Goal: Use online tool/utility: Utilize a website feature to perform a specific function

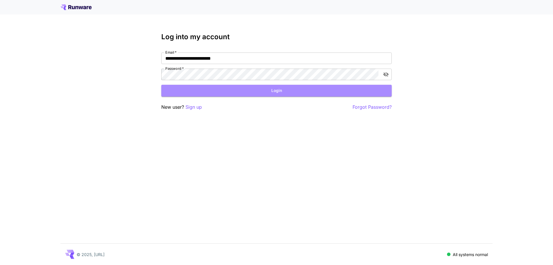
click at [282, 92] on button "Login" at bounding box center [276, 91] width 231 height 12
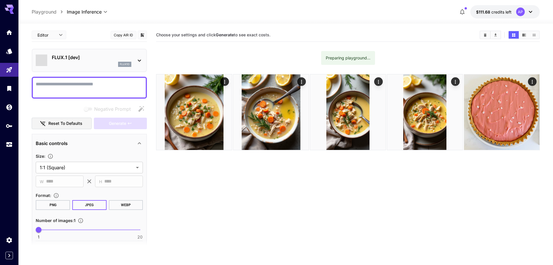
type input "**********"
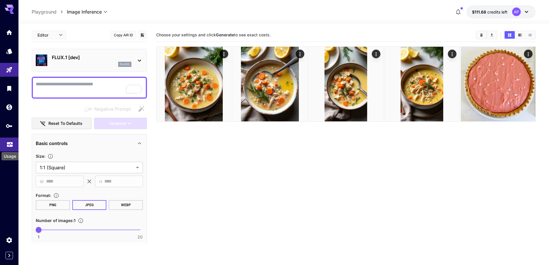
click at [11, 140] on icon "Usage" at bounding box center [9, 142] width 7 height 7
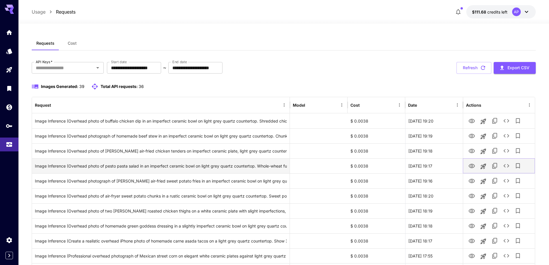
click at [506, 167] on icon "See details" at bounding box center [506, 165] width 7 height 7
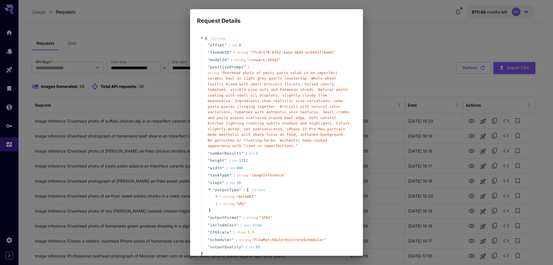
click at [227, 87] on div "string " Overhead photo of pesto pasta salad in an imperfect ceramic bowl on li…" at bounding box center [279, 109] width 142 height 79
click at [386, 23] on div "Request Details { 15 item s " offset " : int 0 " taskUUID " : string " 77cdc178…" at bounding box center [276, 132] width 553 height 265
click at [387, 24] on div "Request Details { 15 item s " offset " : int 0 " taskUUID " : string " 77cdc178…" at bounding box center [276, 132] width 553 height 265
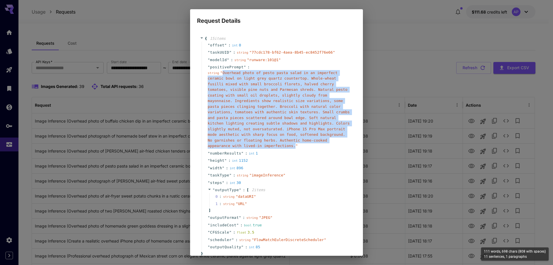
drag, startPoint x: 222, startPoint y: 72, endPoint x: 287, endPoint y: 142, distance: 95.2
click at [287, 142] on span "" Overhead photo of pesto pasta salad in an imperfect ceramic bowl on light gre…" at bounding box center [279, 110] width 142 height 78
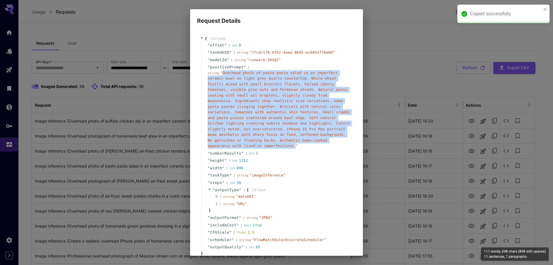
copy span "Overhead photo of pesto pasta salad in an imperfect ceramic bowl on light grey …"
click at [155, 118] on div "Request Details { 15 item s " offset " : int 0 " taskUUID " : string " 77cdc178…" at bounding box center [276, 132] width 553 height 265
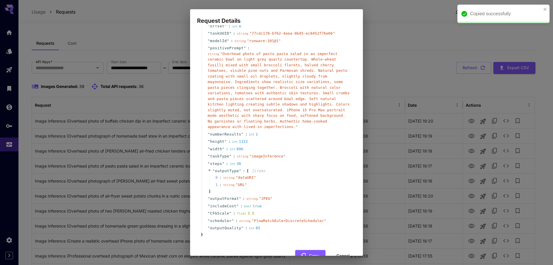
scroll to position [30, 0]
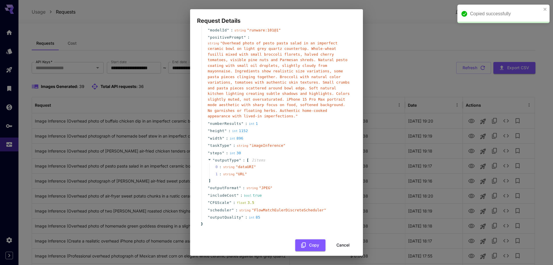
click at [333, 239] on button "Cancel" at bounding box center [343, 245] width 26 height 12
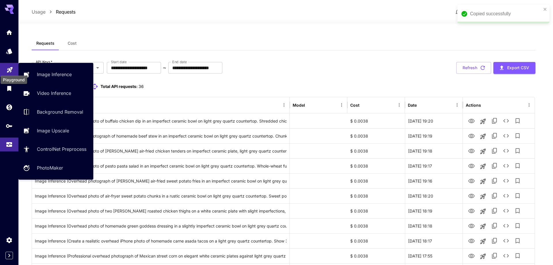
click at [7, 70] on icon "Playground" at bounding box center [9, 68] width 5 height 5
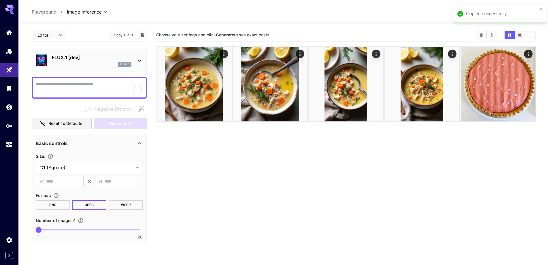
click at [123, 64] on p "flux1d" at bounding box center [125, 64] width 10 height 4
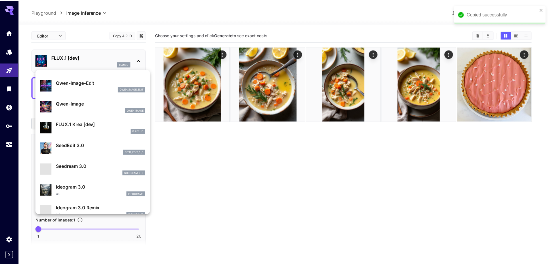
scroll to position [58, 0]
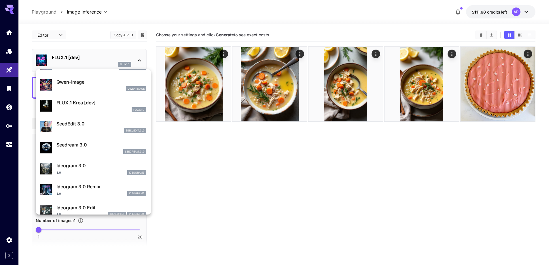
click at [223, 166] on div at bounding box center [276, 132] width 553 height 265
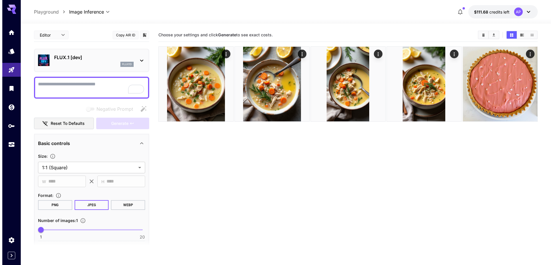
scroll to position [0, 0]
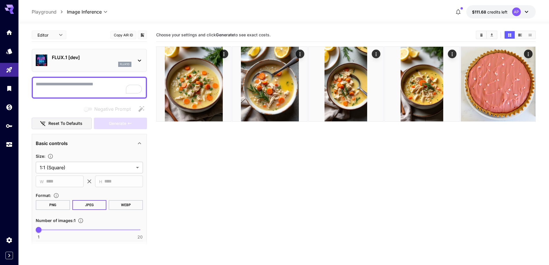
click at [73, 92] on textarea "Negative Prompt" at bounding box center [89, 88] width 107 height 14
paste textarea "**********"
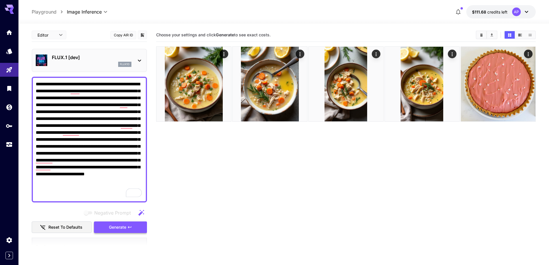
type textarea "**********"
click at [133, 224] on button "Generate" at bounding box center [120, 227] width 53 height 12
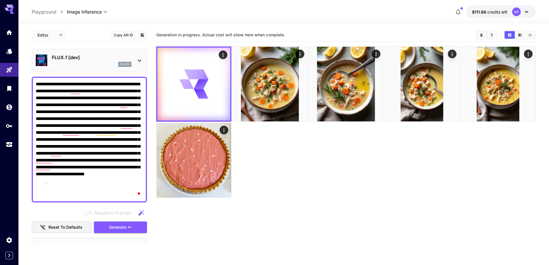
click at [117, 66] on div "flux1d" at bounding box center [92, 64] width 80 height 5
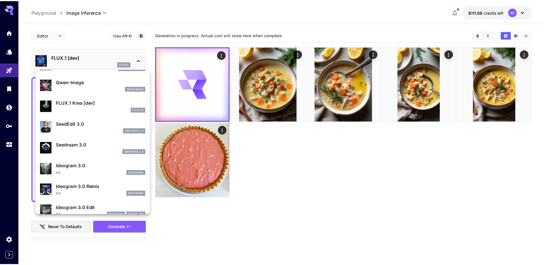
scroll to position [86, 0]
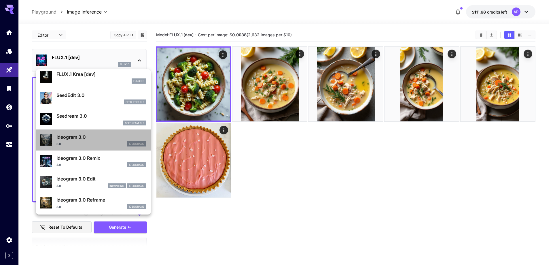
click at [98, 140] on p "Ideogram 3.0" at bounding box center [101, 136] width 90 height 7
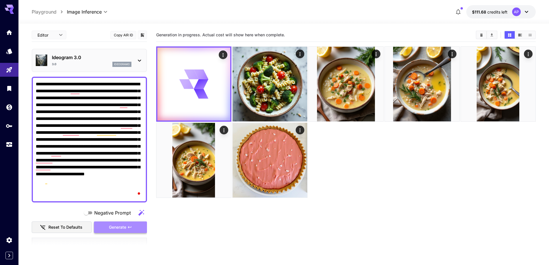
click at [124, 227] on span "Generate" at bounding box center [117, 227] width 17 height 7
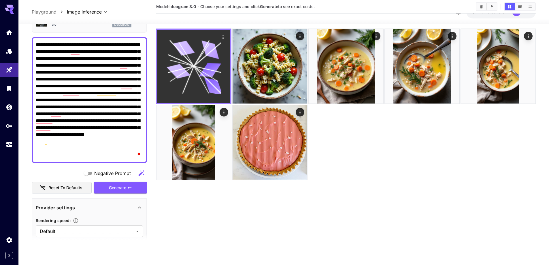
scroll to position [29, 0]
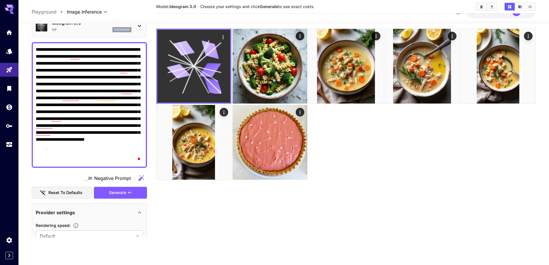
click at [193, 69] on icon at bounding box center [187, 80] width 11 height 28
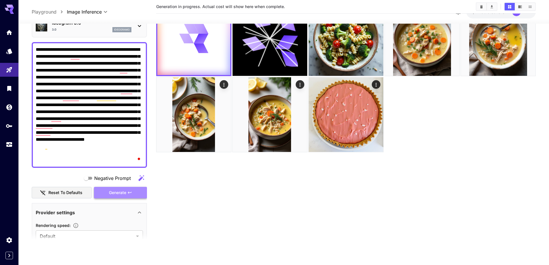
click at [122, 190] on span "Generate" at bounding box center [117, 192] width 17 height 7
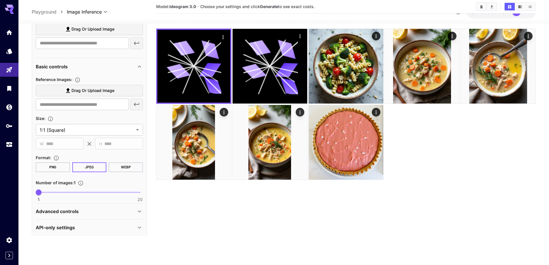
scroll to position [354, 0]
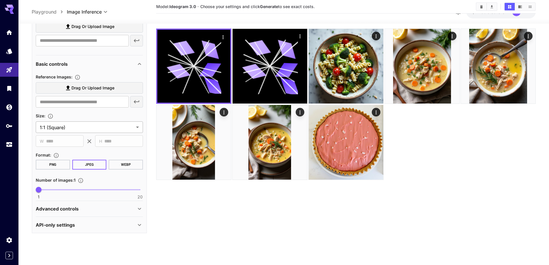
click at [86, 129] on body "**********" at bounding box center [274, 131] width 549 height 354
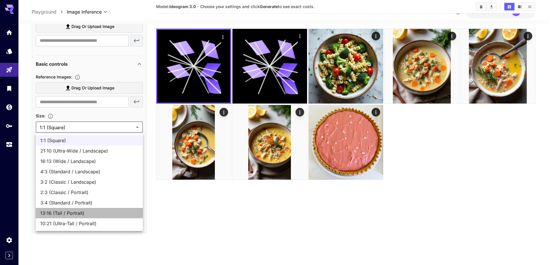
click at [85, 210] on span "13:16 (Tall / Portrait)" at bounding box center [89, 213] width 98 height 7
type input "**********"
type input "***"
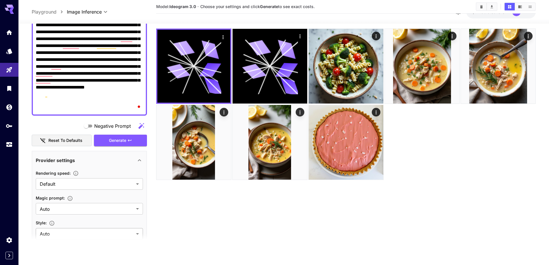
scroll to position [66, 0]
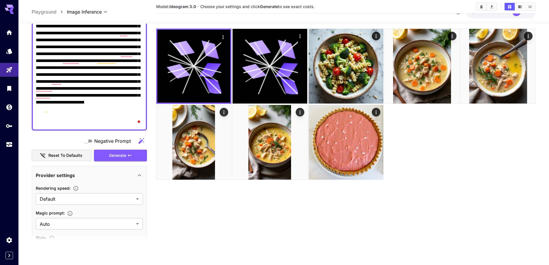
click at [80, 157] on button "Reset to defaults" at bounding box center [62, 156] width 60 height 12
type input "**********"
type input "****"
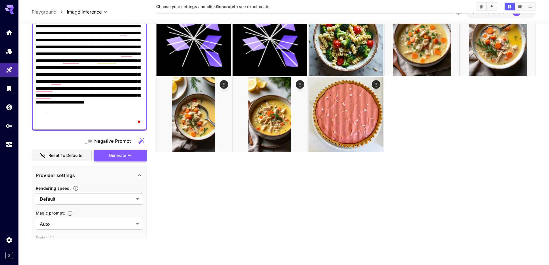
click at [106, 154] on button "Generate" at bounding box center [120, 156] width 53 height 12
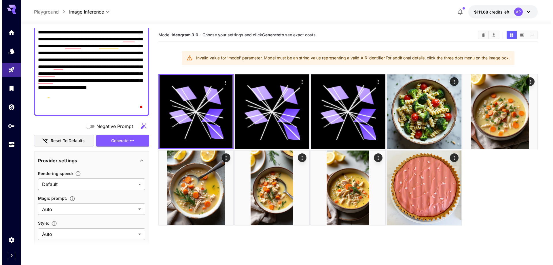
scroll to position [115, 0]
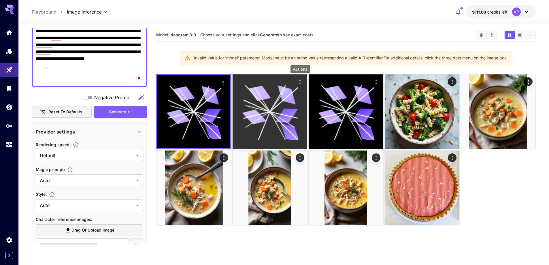
click at [299, 80] on icon "Actions" at bounding box center [300, 82] width 6 height 6
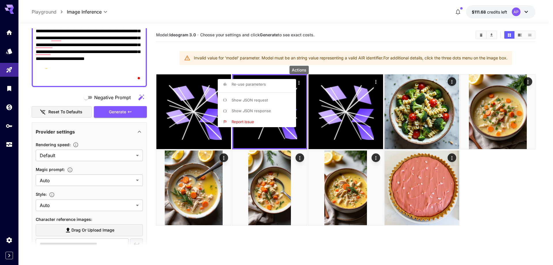
click at [254, 86] on span "Re-use parameters" at bounding box center [249, 84] width 34 height 5
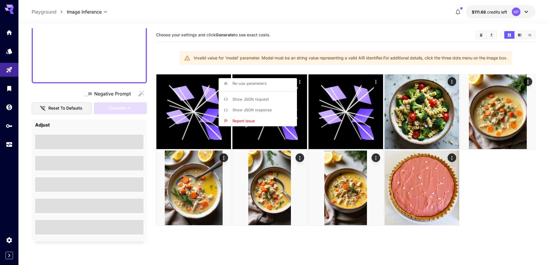
type textarea "**********"
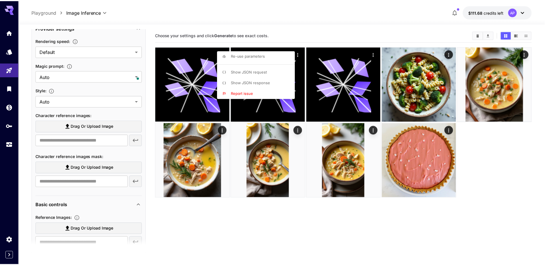
scroll to position [215, 0]
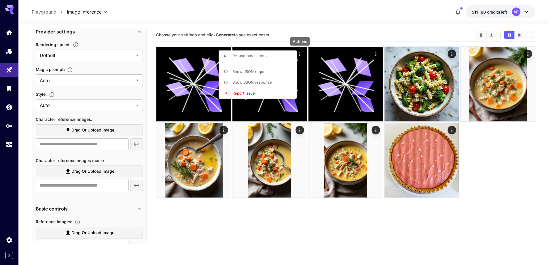
click at [158, 211] on div at bounding box center [276, 132] width 553 height 265
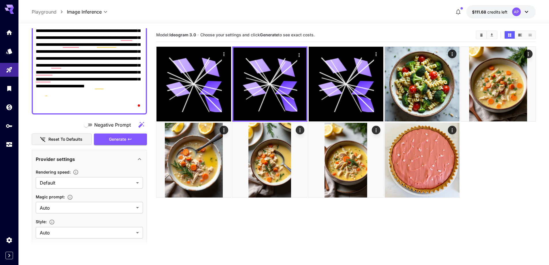
scroll to position [71, 0]
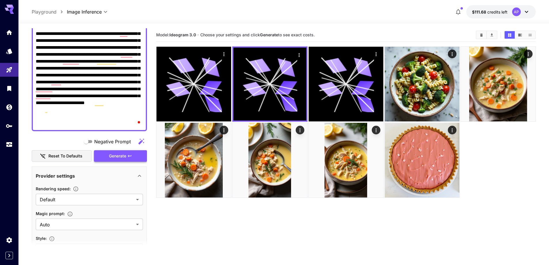
click at [129, 150] on button "Generate" at bounding box center [120, 156] width 53 height 12
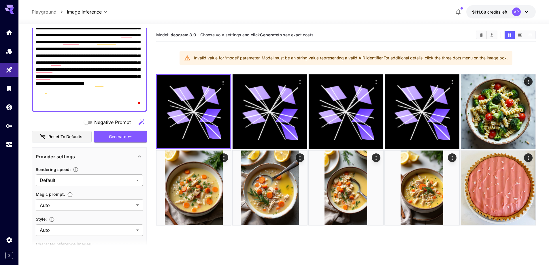
scroll to position [100, 0]
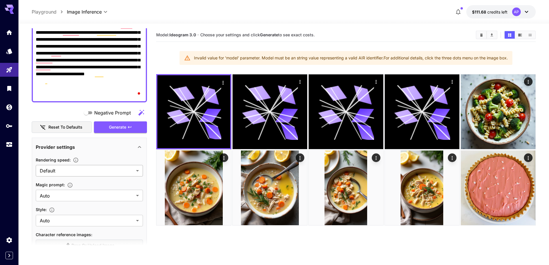
click at [91, 168] on body "**********" at bounding box center [274, 177] width 549 height 354
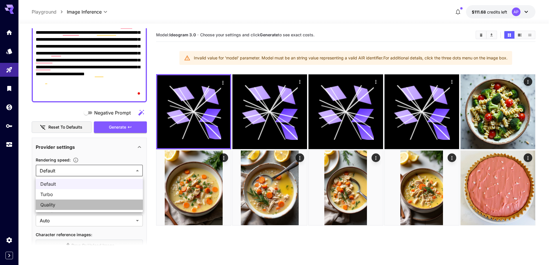
click at [75, 204] on span "Quality" at bounding box center [89, 204] width 98 height 7
type input "*******"
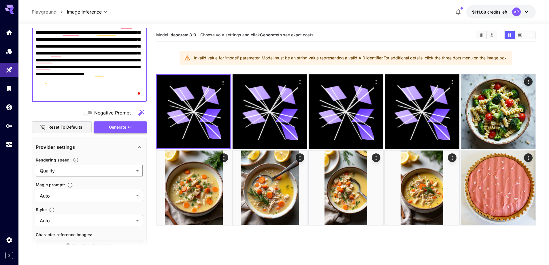
click at [118, 126] on span "Generate" at bounding box center [117, 127] width 17 height 7
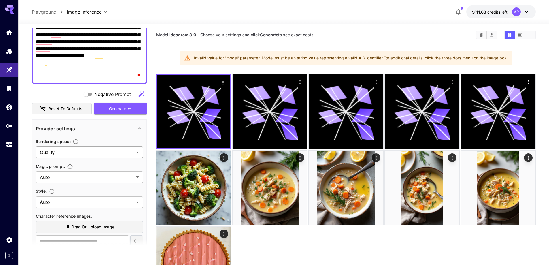
scroll to position [129, 0]
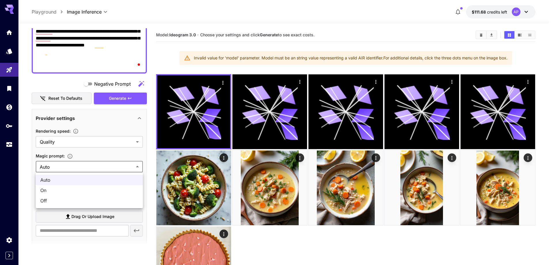
click at [90, 166] on body "**********" at bounding box center [276, 181] width 553 height 362
click at [74, 201] on span "Off" at bounding box center [89, 200] width 98 height 7
type input "***"
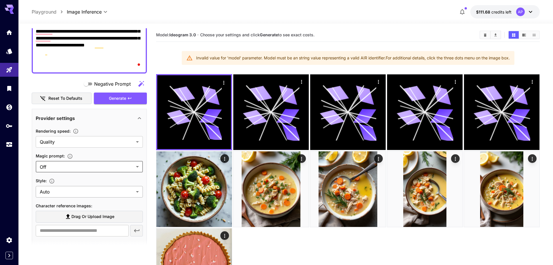
click at [81, 191] on body "**********" at bounding box center [276, 182] width 553 height 364
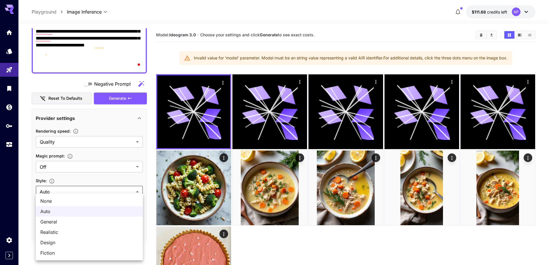
click at [68, 229] on span "Realistic" at bounding box center [89, 232] width 98 height 7
type input "*********"
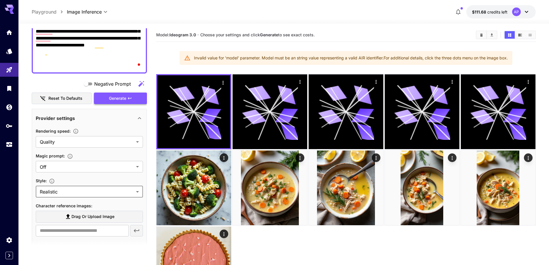
click at [121, 100] on span "Generate" at bounding box center [117, 98] width 17 height 7
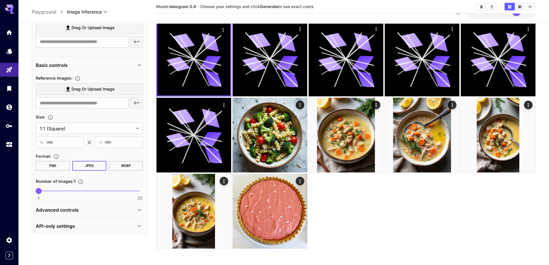
scroll to position [54, 0]
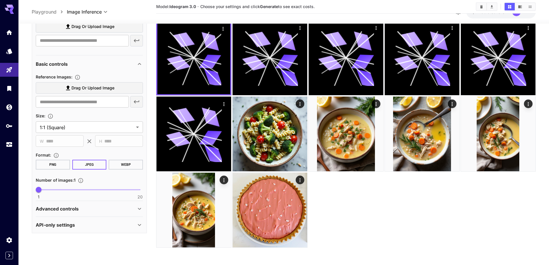
click at [86, 212] on div "Advanced controls" at bounding box center [86, 208] width 100 height 7
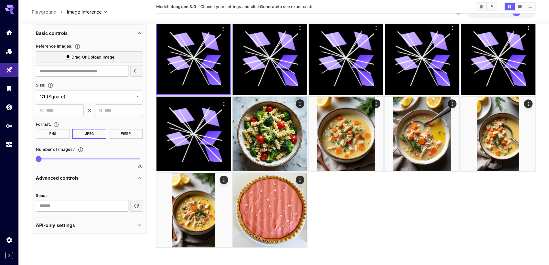
scroll to position [385, 0]
click at [90, 223] on div "API-only settings" at bounding box center [86, 224] width 100 height 7
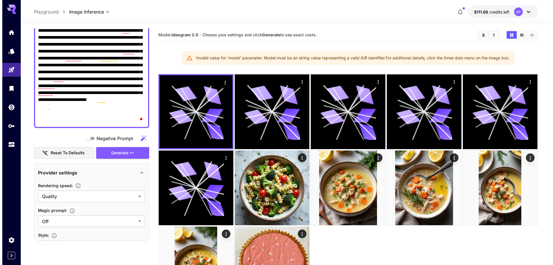
scroll to position [0, 0]
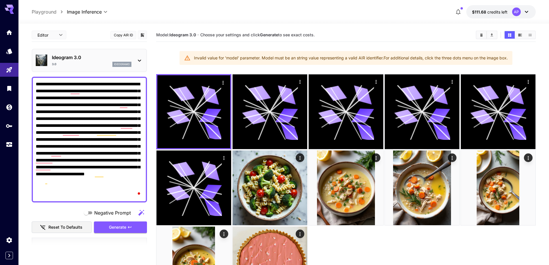
click at [85, 60] on p "Ideogram 3.0" at bounding box center [92, 57] width 80 height 7
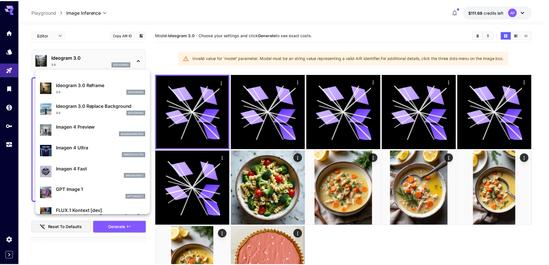
scroll to position [231, 0]
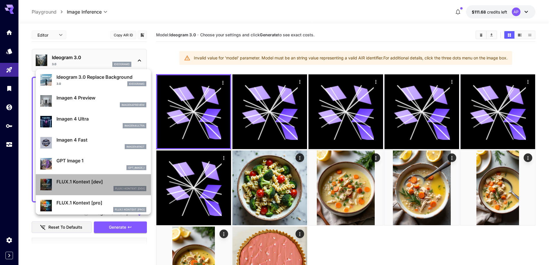
click at [97, 178] on p "FLUX.1 Kontext [dev]" at bounding box center [101, 181] width 90 height 7
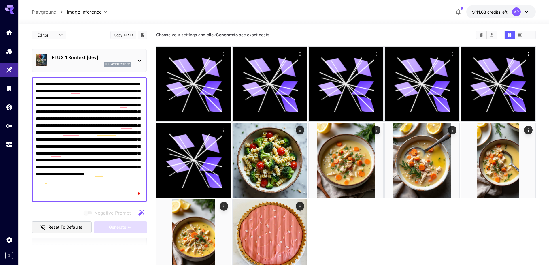
click at [95, 59] on p "FLUX.1 Kontext [dev]" at bounding box center [92, 57] width 80 height 7
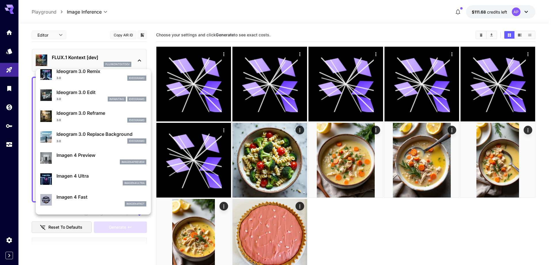
scroll to position [202, 0]
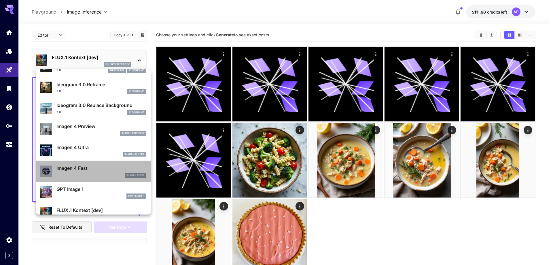
click at [113, 170] on p "Imagen 4 Fast" at bounding box center [101, 168] width 90 height 7
type input "**********"
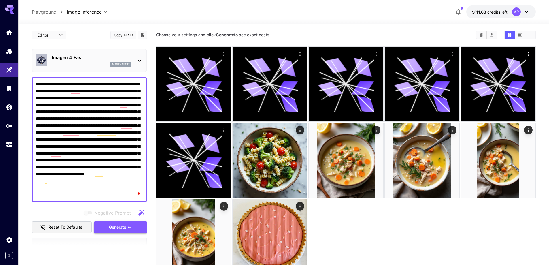
click at [119, 223] on button "Generate" at bounding box center [120, 227] width 53 height 12
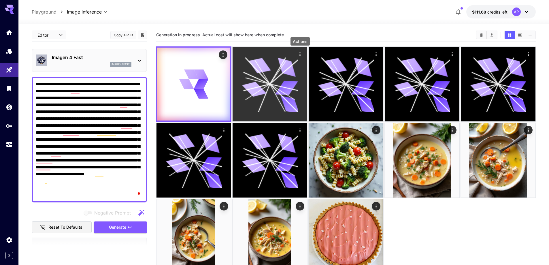
click at [299, 53] on icon "Actions" at bounding box center [300, 54] width 6 height 6
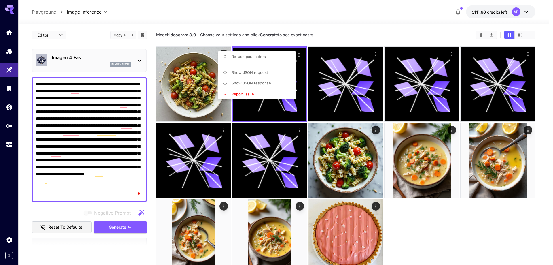
click at [206, 96] on div at bounding box center [276, 132] width 553 height 265
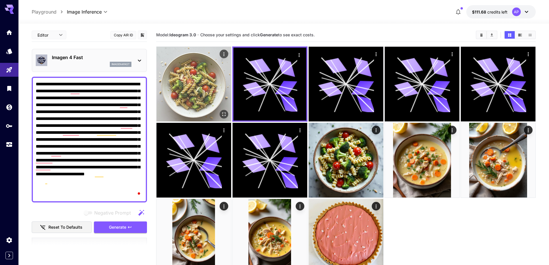
click at [193, 97] on img at bounding box center [194, 84] width 75 height 75
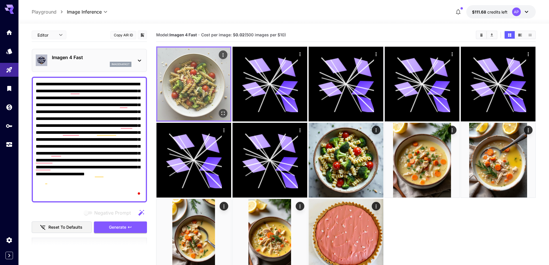
click at [221, 110] on button "Open in fullscreen" at bounding box center [223, 113] width 9 height 9
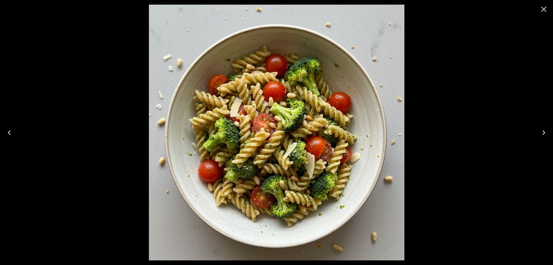
click at [545, 9] on icon "Close" at bounding box center [544, 9] width 9 height 9
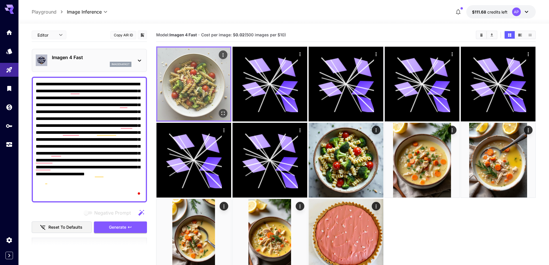
click at [218, 88] on img at bounding box center [193, 84] width 73 height 73
click at [227, 112] on button "Open in fullscreen" at bounding box center [223, 113] width 9 height 9
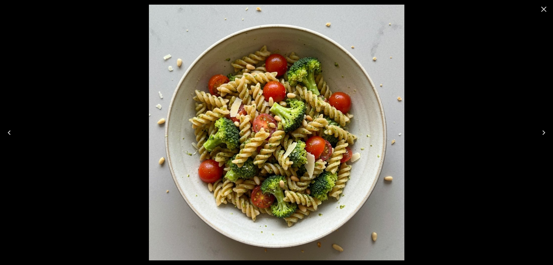
click at [546, 10] on icon "Close" at bounding box center [544, 9] width 9 height 9
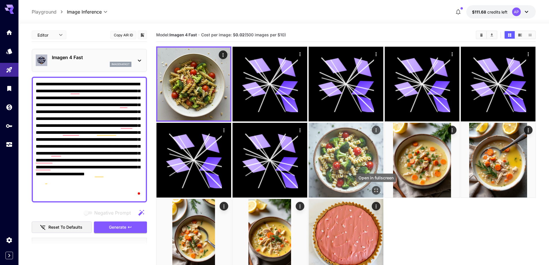
click at [374, 190] on icon "Open in fullscreen" at bounding box center [376, 190] width 6 height 6
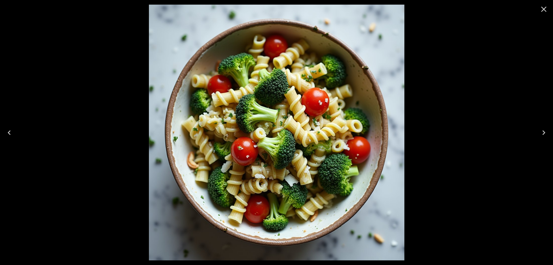
click at [543, 9] on icon "Close" at bounding box center [544, 9] width 9 height 9
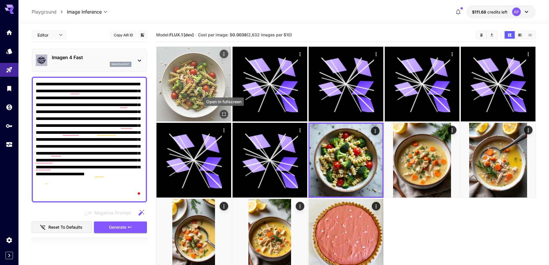
click at [222, 115] on icon "Open in fullscreen" at bounding box center [224, 114] width 6 height 6
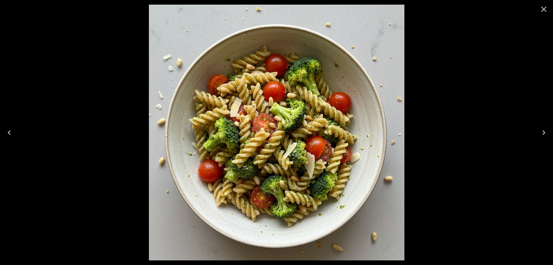
click at [544, 11] on icon "Close" at bounding box center [544, 9] width 9 height 9
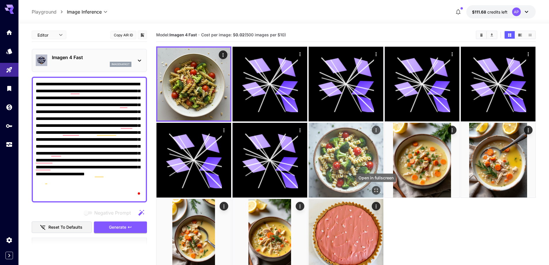
click at [376, 192] on icon "Open in fullscreen" at bounding box center [376, 190] width 6 height 6
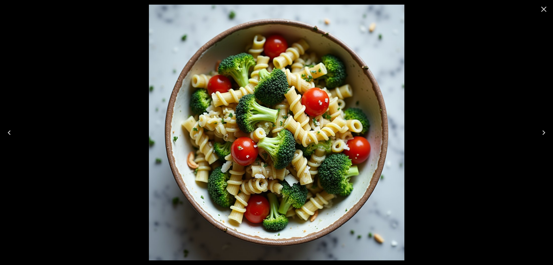
click at [544, 11] on icon "Close" at bounding box center [544, 9] width 9 height 9
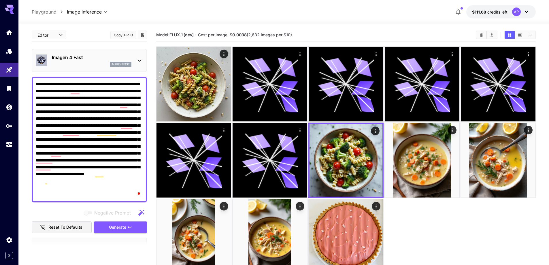
click at [139, 59] on icon at bounding box center [139, 60] width 7 height 7
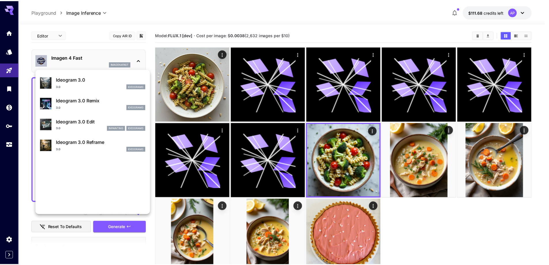
scroll to position [144, 0]
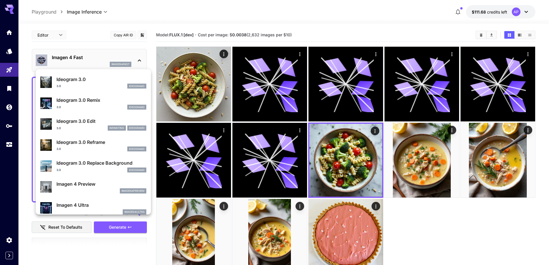
click at [96, 160] on p "Ideogram 3.0 Replace Background" at bounding box center [101, 162] width 90 height 7
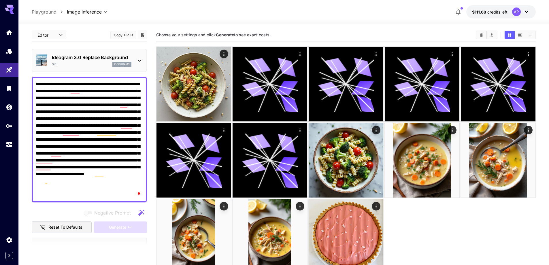
click at [116, 61] on div "Ideogram 3.0 Replace Background 3.0 ideogram3" at bounding box center [92, 60] width 80 height 13
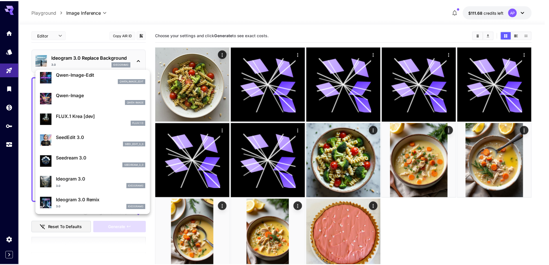
scroll to position [58, 0]
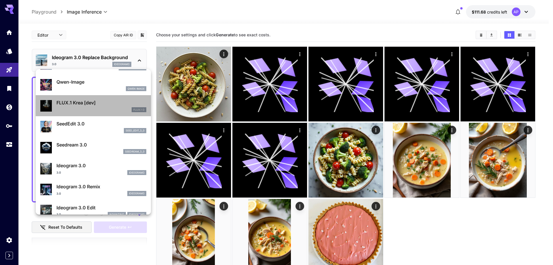
click at [100, 105] on p "FLUX.1 Krea [dev]" at bounding box center [101, 102] width 90 height 7
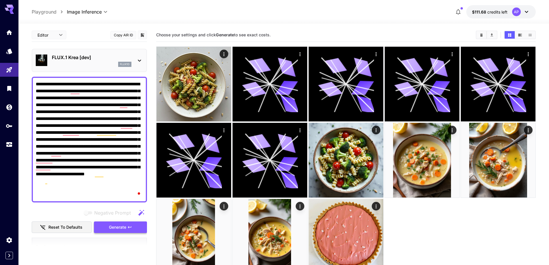
click at [125, 229] on span "Generate" at bounding box center [117, 227] width 17 height 7
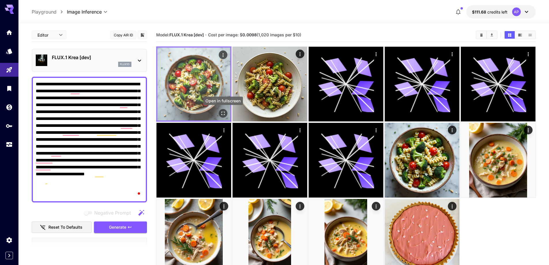
click at [223, 114] on icon "Open in fullscreen" at bounding box center [223, 113] width 6 height 6
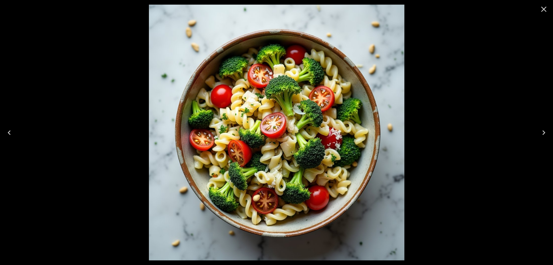
click at [547, 8] on icon "Close" at bounding box center [544, 9] width 9 height 9
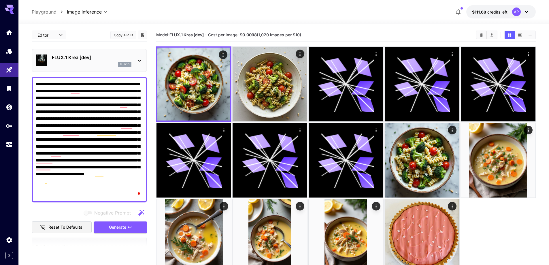
click at [113, 61] on p "FLUX.1 Krea [dev]" at bounding box center [92, 57] width 80 height 7
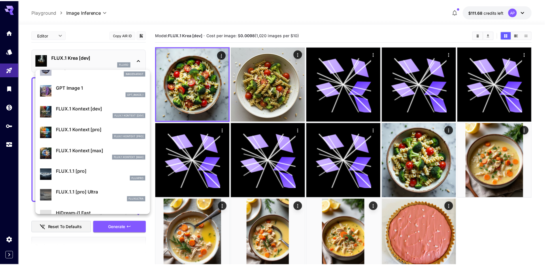
scroll to position [317, 0]
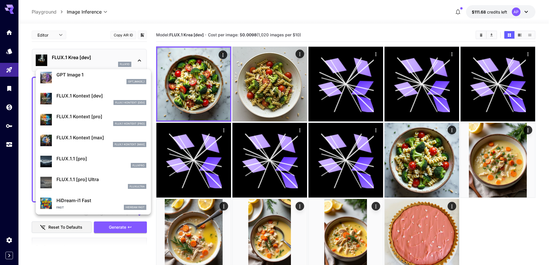
click at [104, 164] on div "fluxpro" at bounding box center [101, 165] width 90 height 5
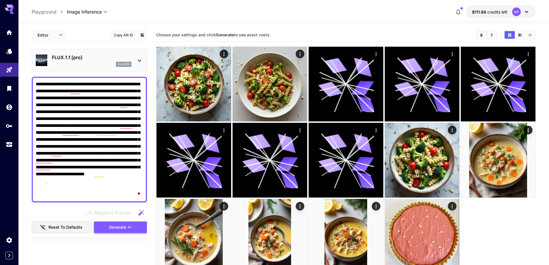
click at [116, 229] on span "Generate" at bounding box center [117, 227] width 17 height 7
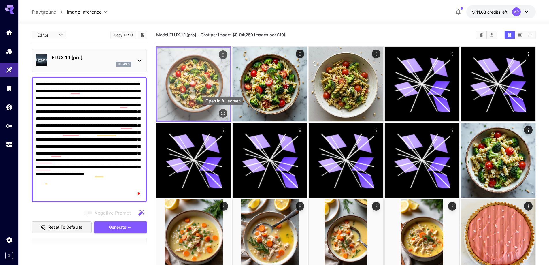
click at [225, 113] on icon "Open in fullscreen" at bounding box center [223, 113] width 6 height 6
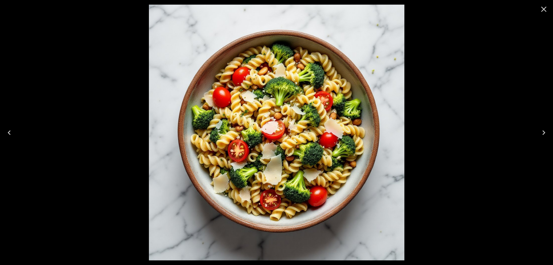
click at [543, 12] on icon "Close" at bounding box center [544, 9] width 9 height 9
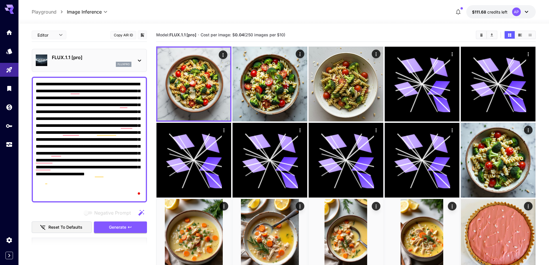
click at [125, 57] on p "FLUX.1.1 [pro]" at bounding box center [92, 57] width 80 height 7
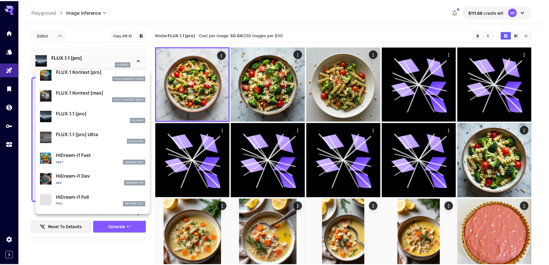
scroll to position [375, 0]
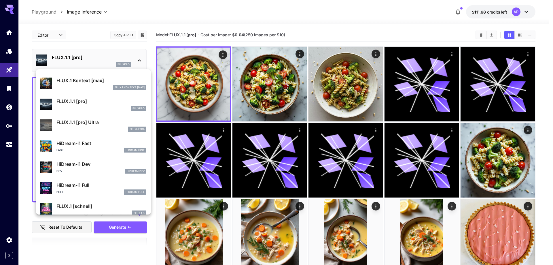
click at [129, 122] on p "FLUX.1.1 [pro] Ultra" at bounding box center [101, 122] width 90 height 7
type input "**********"
type input "****"
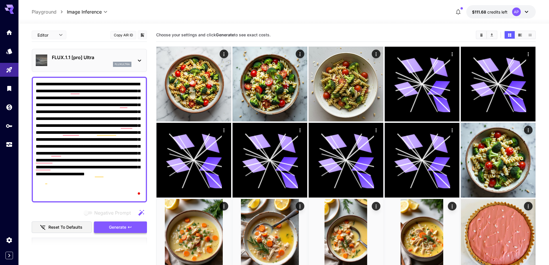
click at [132, 227] on button "Generate" at bounding box center [120, 227] width 53 height 12
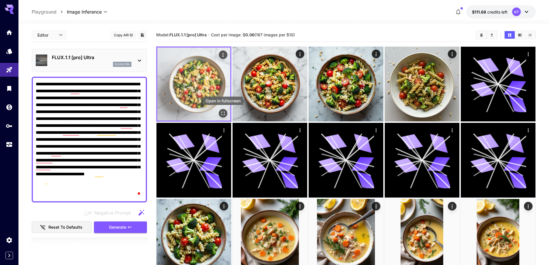
click at [226, 113] on icon "Open in fullscreen" at bounding box center [223, 113] width 6 height 6
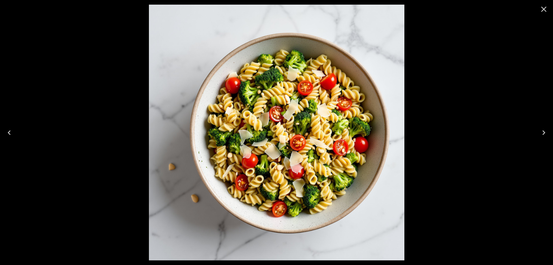
click at [546, 10] on icon "Close" at bounding box center [544, 9] width 9 height 9
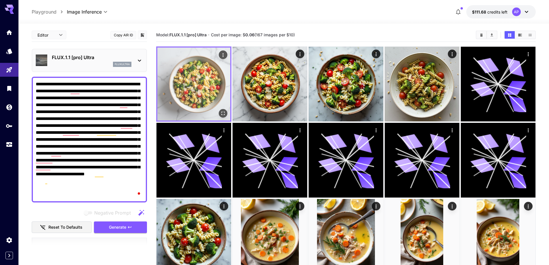
click at [196, 100] on img at bounding box center [193, 84] width 73 height 73
click at [219, 112] on div "Open in fullscreen" at bounding box center [223, 113] width 9 height 9
click at [222, 114] on icon "Open in fullscreen" at bounding box center [222, 113] width 3 height 3
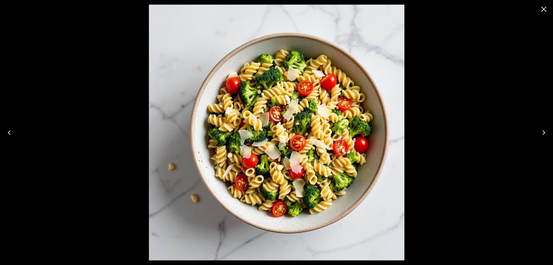
click at [549, 132] on button "Next" at bounding box center [544, 132] width 18 height 23
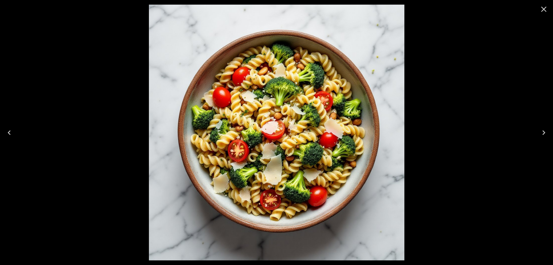
click at [9, 132] on icon "Previous" at bounding box center [9, 132] width 9 height 9
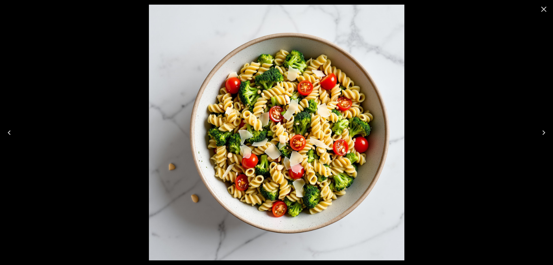
click at [544, 9] on icon "Close" at bounding box center [544, 9] width 5 height 5
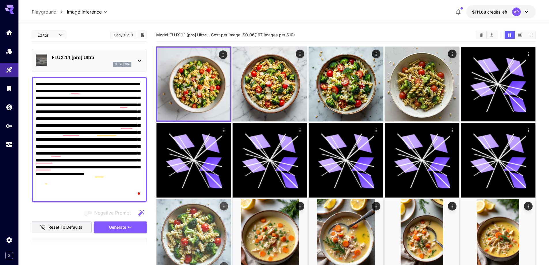
click at [221, 262] on div "Open in fullscreen" at bounding box center [224, 266] width 9 height 9
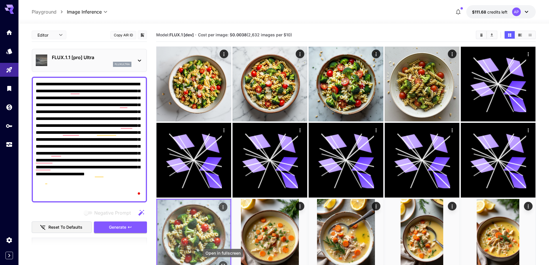
click at [223, 263] on icon "Open in fullscreen" at bounding box center [223, 266] width 6 height 6
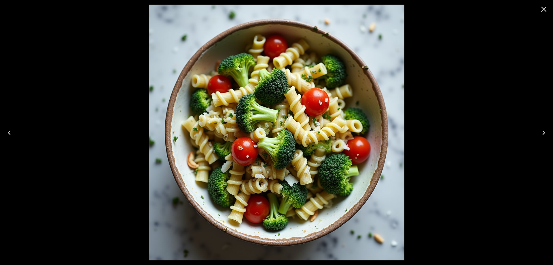
click at [543, 8] on icon "Close" at bounding box center [544, 9] width 9 height 9
